Goal: Manage account settings

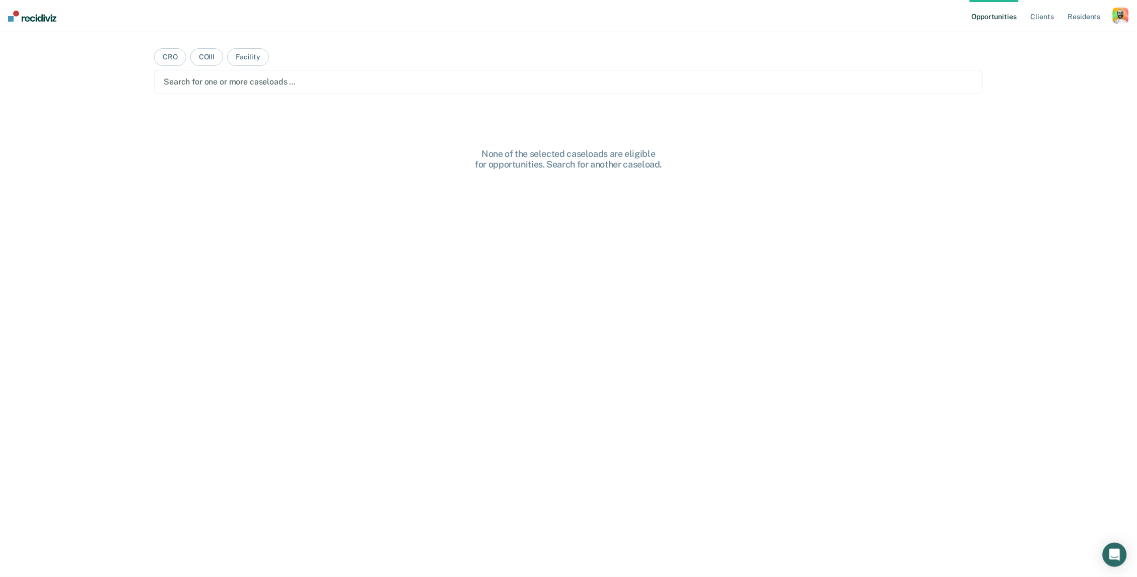
click at [1123, 13] on div "button" at bounding box center [1121, 16] width 16 height 16
click at [1064, 39] on link "Profile" at bounding box center [1080, 41] width 81 height 9
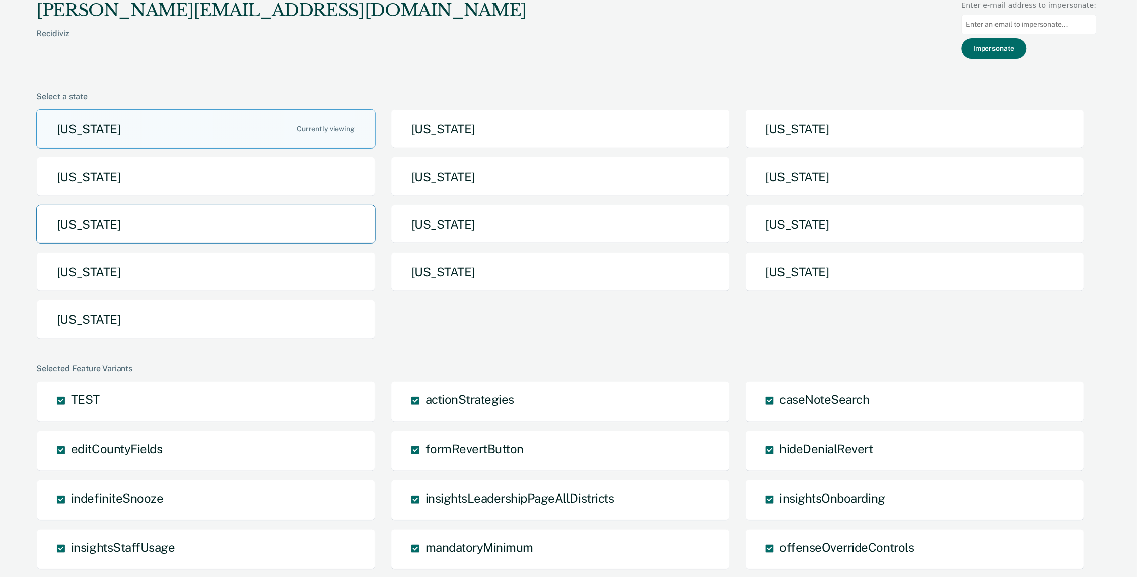
click at [184, 212] on button "[US_STATE]" at bounding box center [205, 225] width 339 height 40
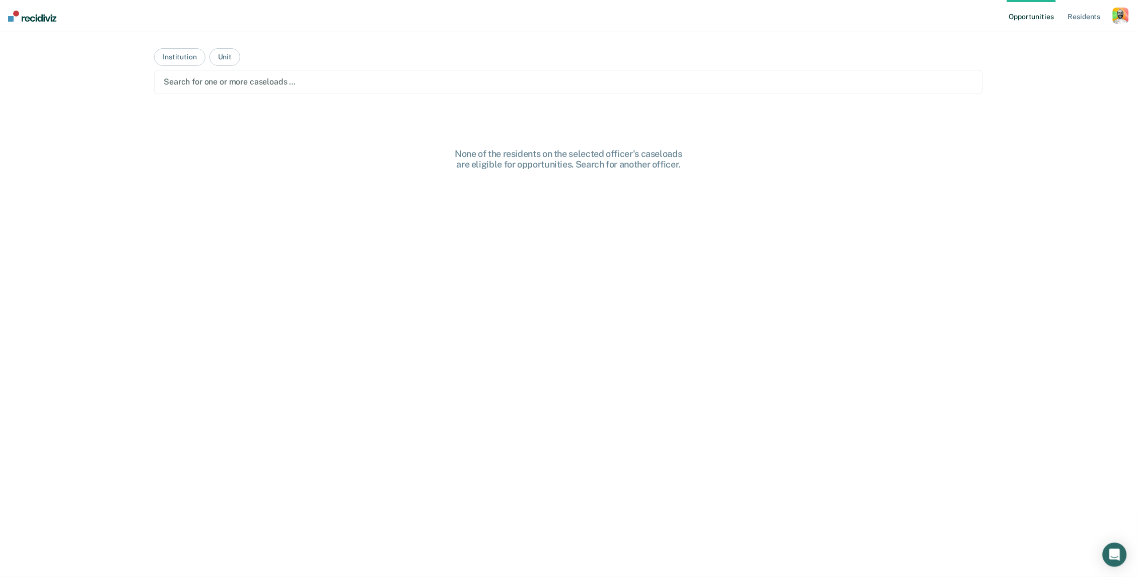
click at [377, 167] on div "None of the residents on the selected officer's caseloads are eligible for oppo…" at bounding box center [568, 381] width 829 height 465
